Goal: Find specific page/section: Find specific page/section

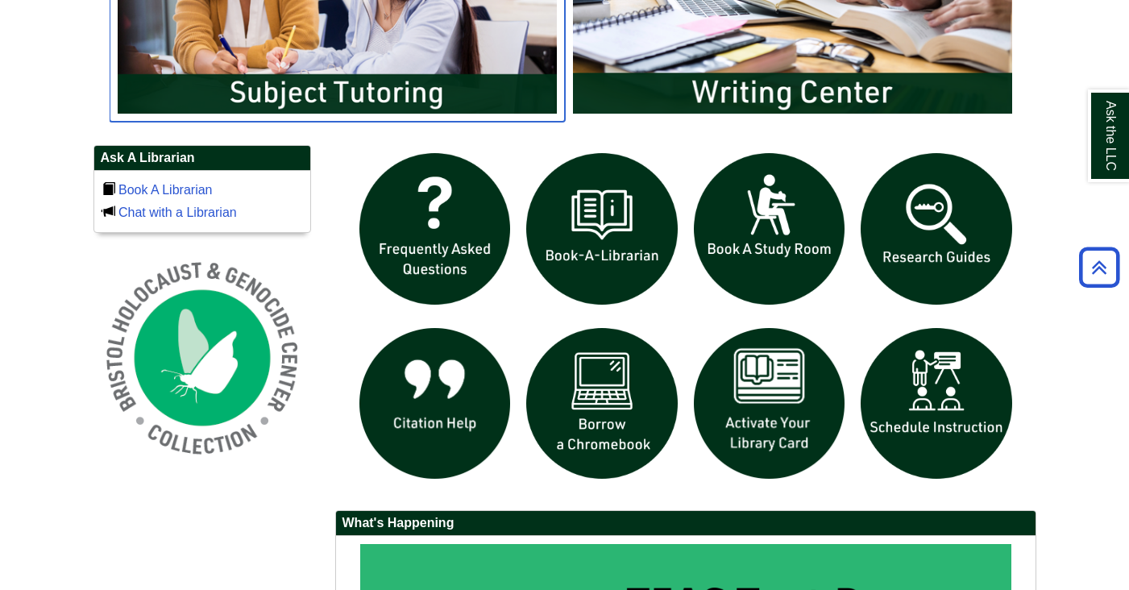
scroll to position [996, 0]
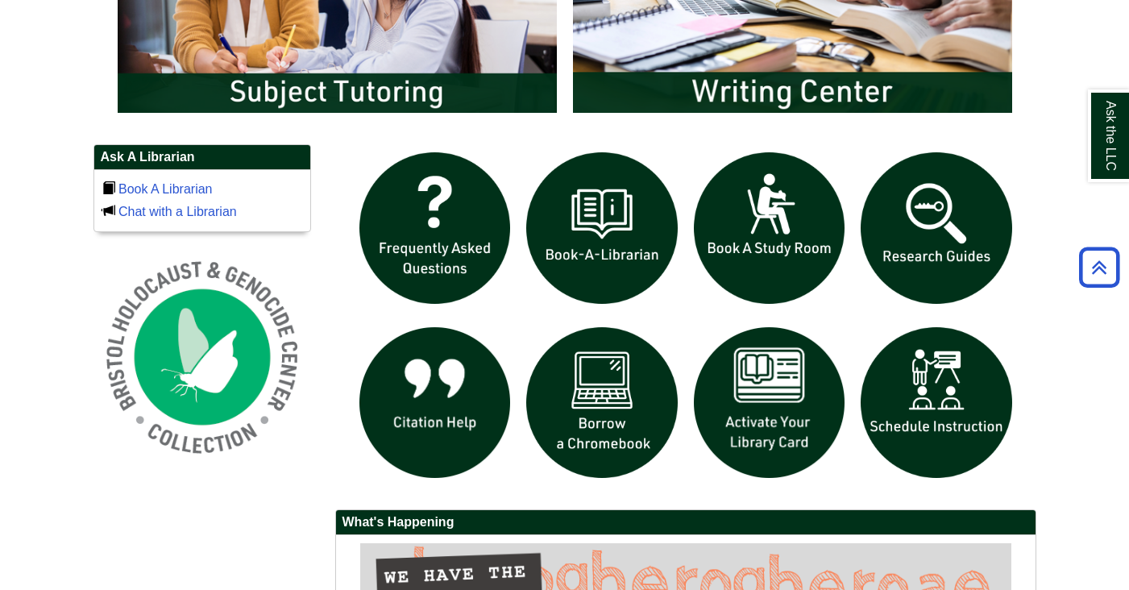
click at [874, 317] on div "slideshow" at bounding box center [685, 231] width 669 height 175
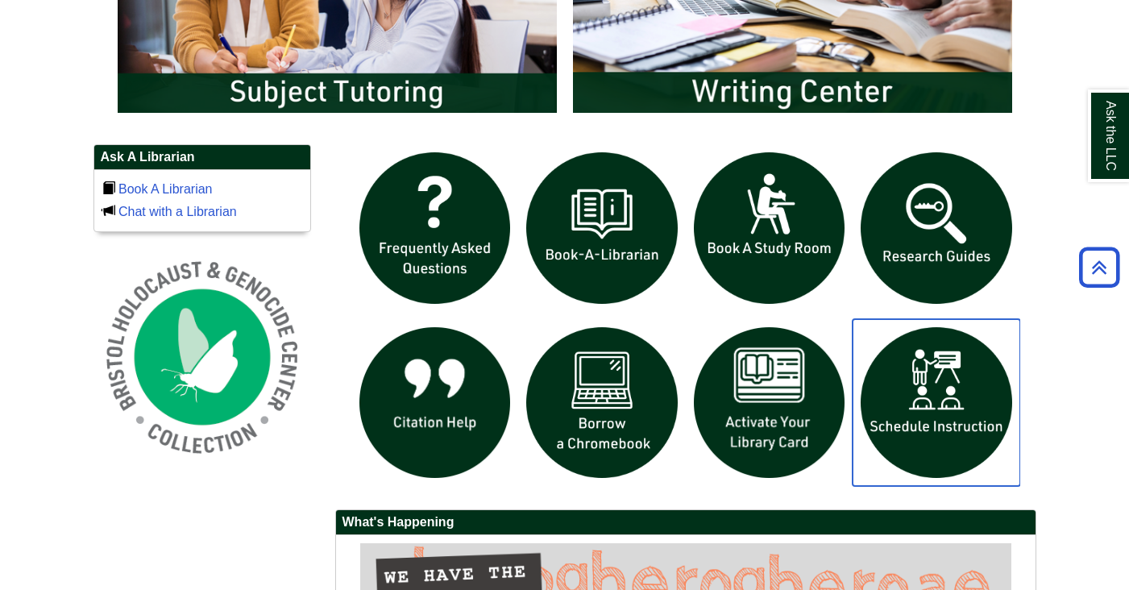
click at [914, 415] on img "slideshow" at bounding box center [936, 403] width 168 height 168
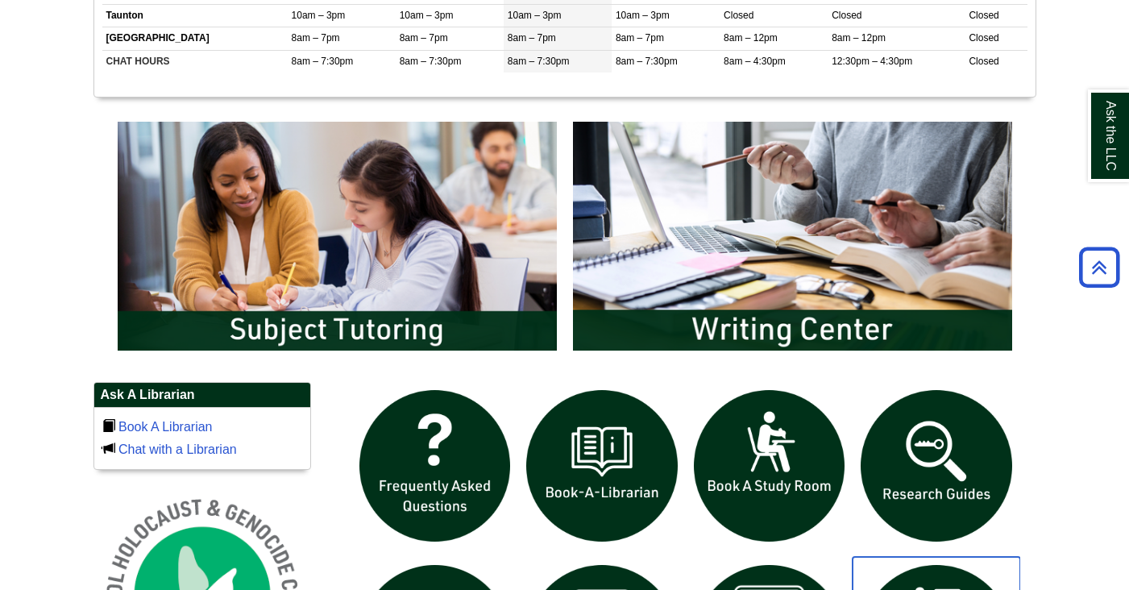
scroll to position [764, 0]
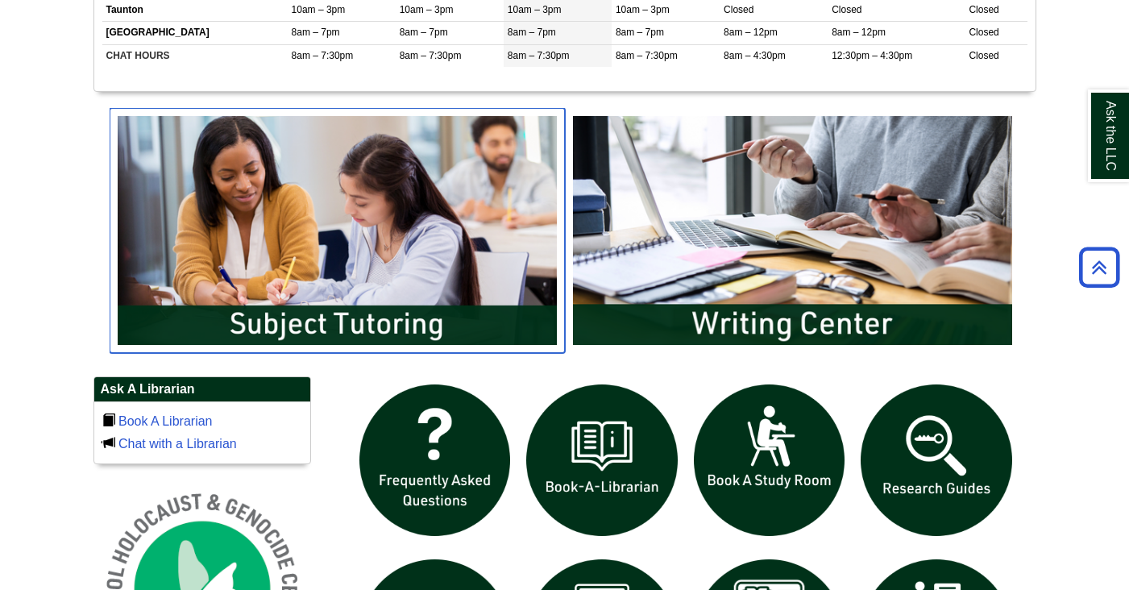
click at [441, 259] on img "slideshow" at bounding box center [337, 230] width 455 height 245
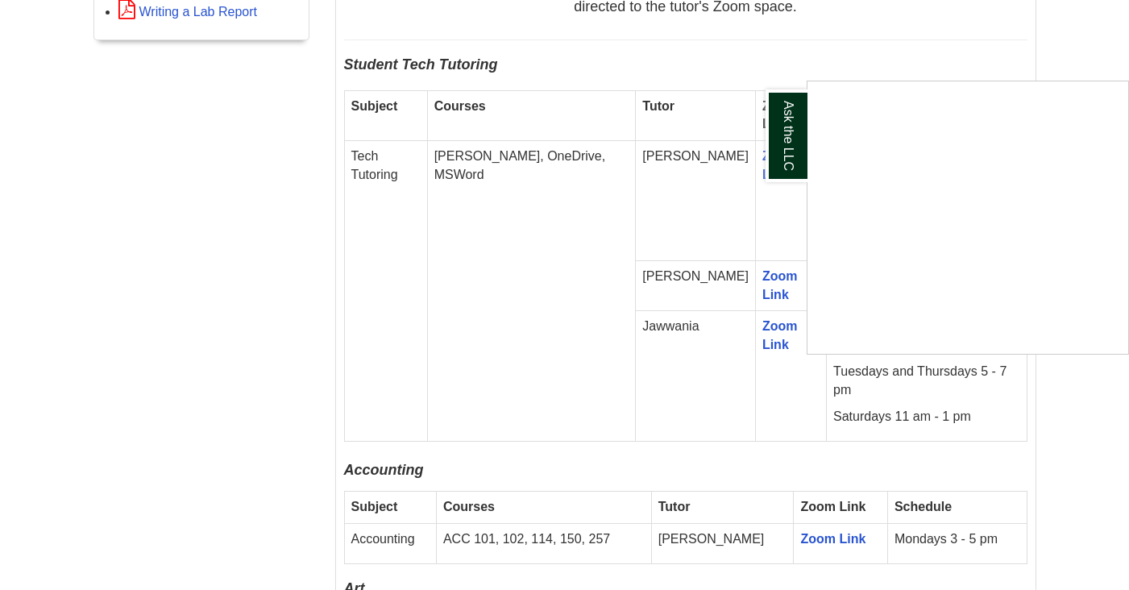
scroll to position [988, 0]
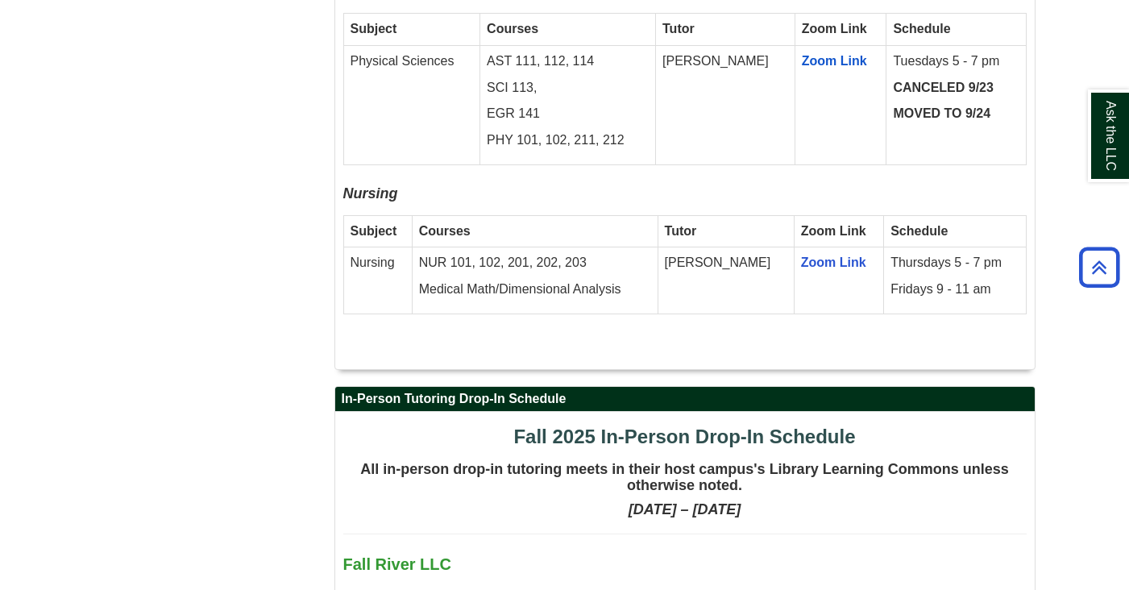
scroll to position [3351, 1]
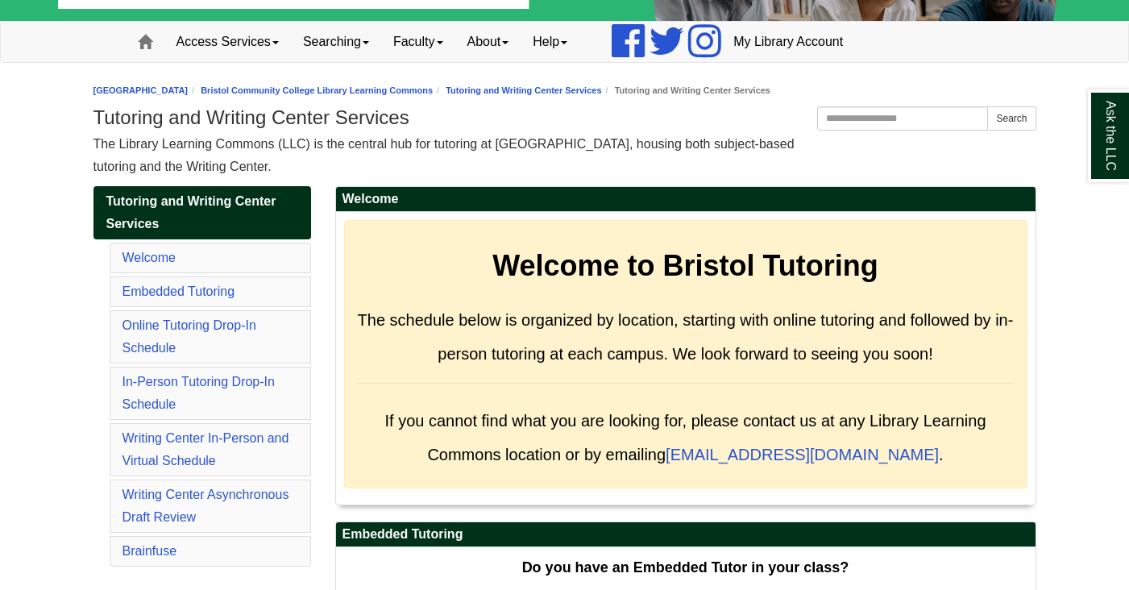
click at [591, 132] on div "Tutoring and Writing Center Services The Library Learning Commons (LLC) is the …" at bounding box center [564, 142] width 942 height 72
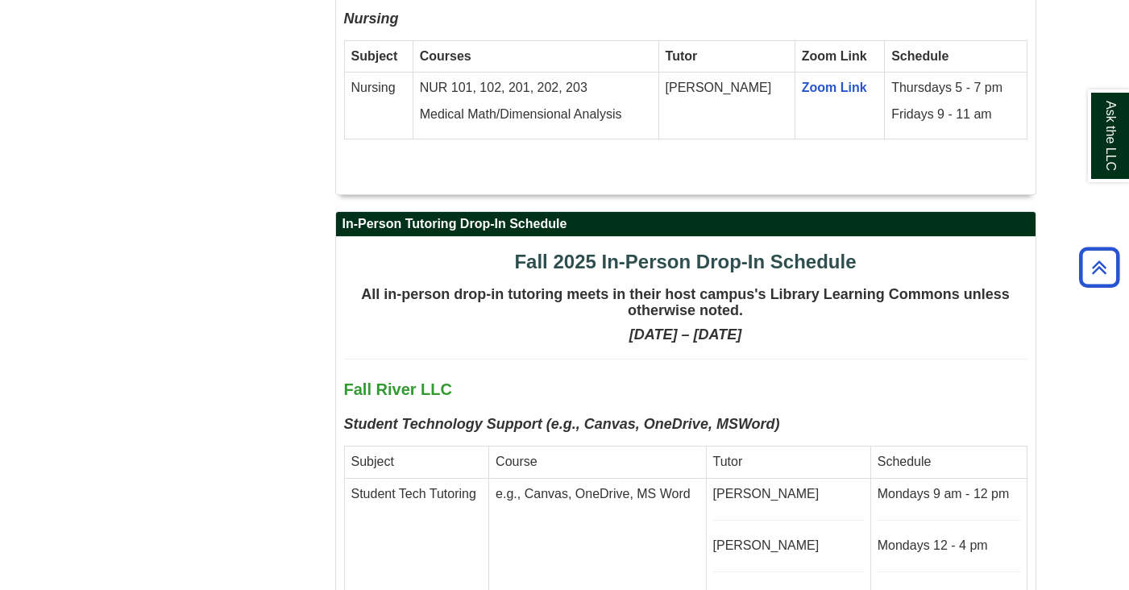
scroll to position [3861, 0]
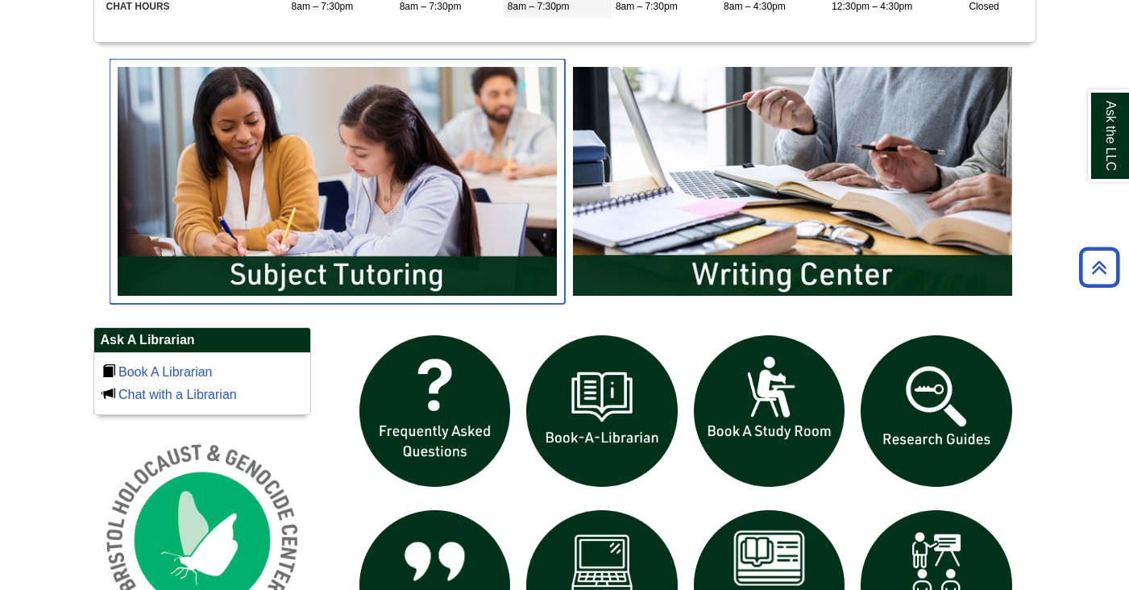
scroll to position [831, 0]
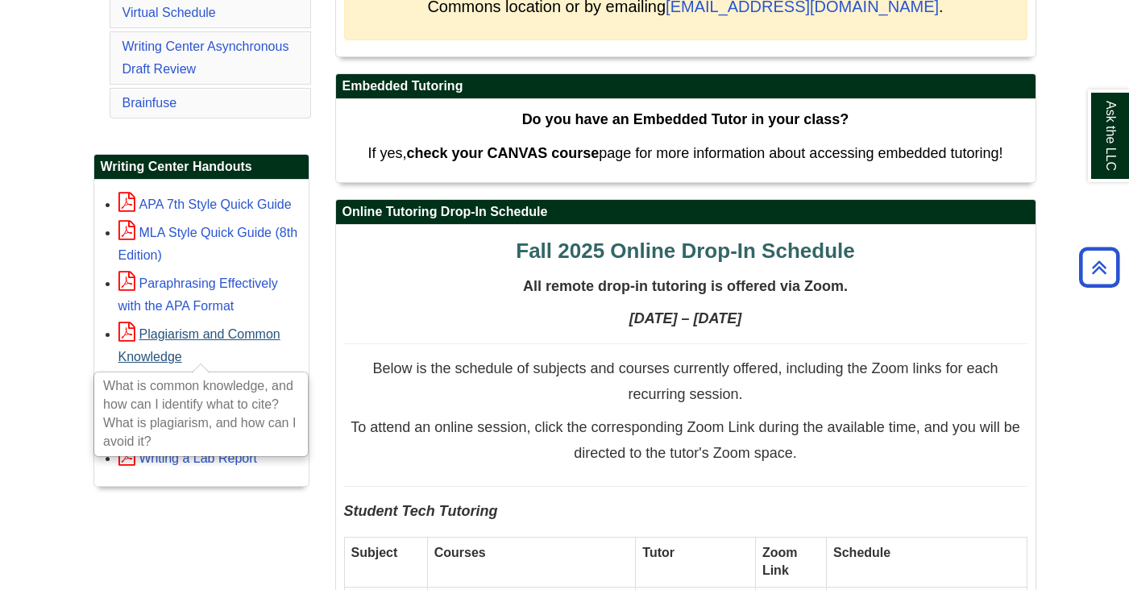
scroll to position [523, 0]
